Goal: Obtain resource: Download file/media

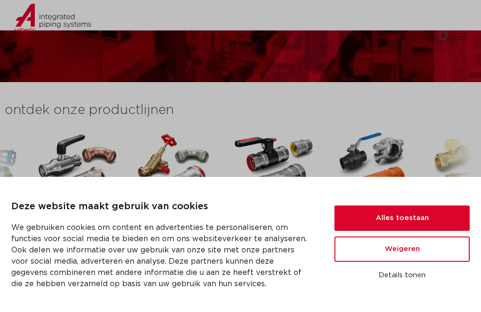
click at [394, 231] on button "Alles toestaan" at bounding box center [402, 218] width 135 height 25
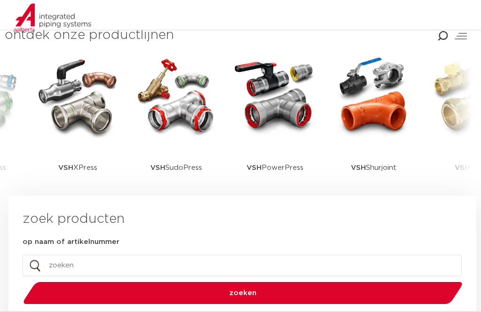
scroll to position [275, 0]
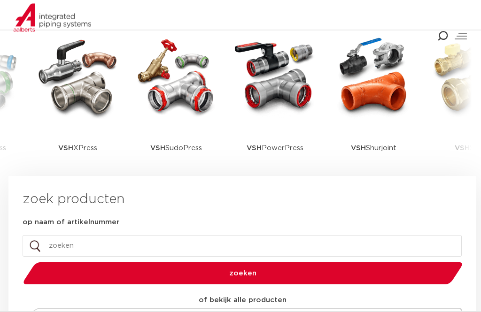
click at [178, 236] on input "op naam of artikelnummer" at bounding box center [242, 247] width 439 height 22
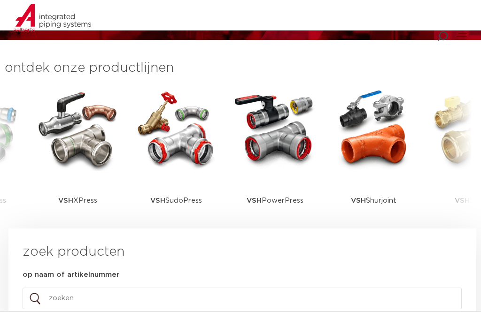
paste input "VSH multi super knel"
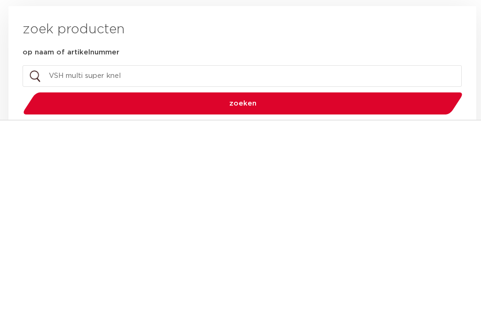
type input "VSH multi super knel"
click at [243, 283] on button "zoeken" at bounding box center [242, 295] width 447 height 24
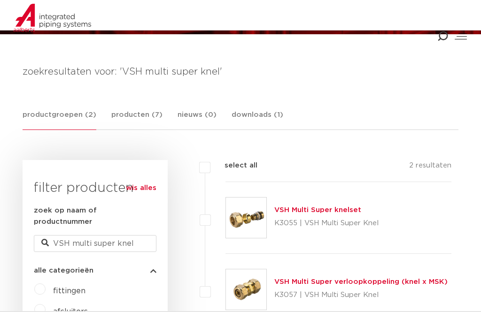
scroll to position [117, 0]
click at [302, 213] on link "VSH Multi Super knelset" at bounding box center [317, 210] width 87 height 7
click at [312, 213] on link "VSH Multi Super knelset" at bounding box center [317, 210] width 87 height 7
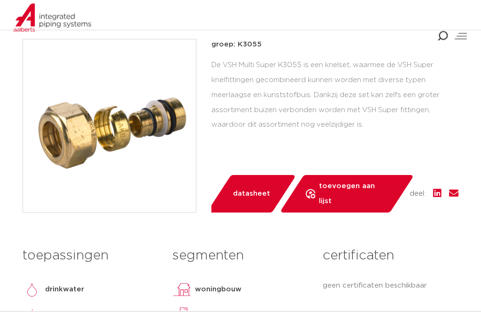
scroll to position [234, 0]
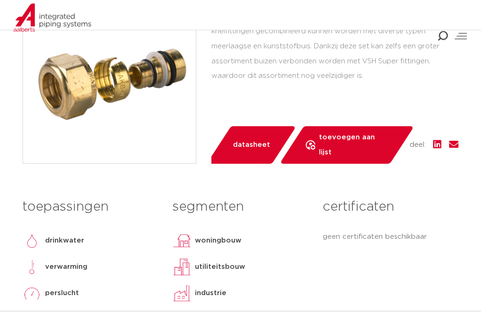
click at [256, 153] on span "datasheet" at bounding box center [251, 145] width 37 height 15
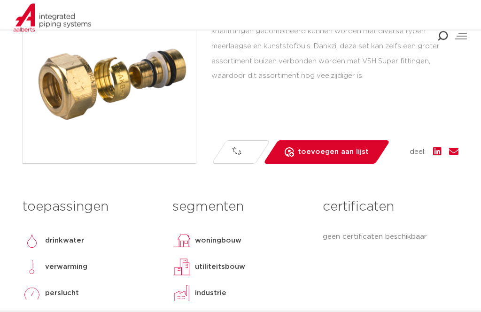
scroll to position [281, 0]
